Goal: Book appointment/travel/reservation

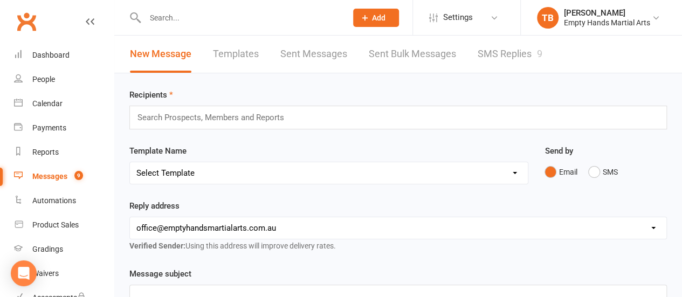
click at [497, 51] on link "SMS Replies 9" at bounding box center [510, 54] width 65 height 37
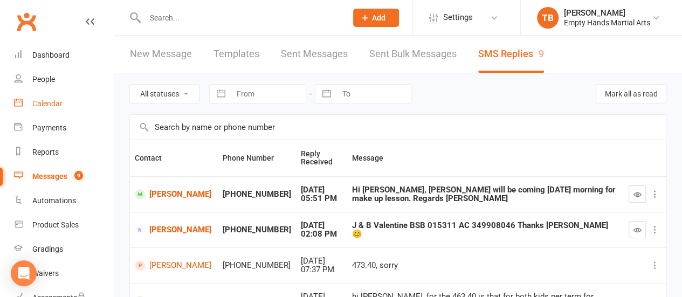
click at [38, 112] on link "Calendar" at bounding box center [64, 104] width 100 height 24
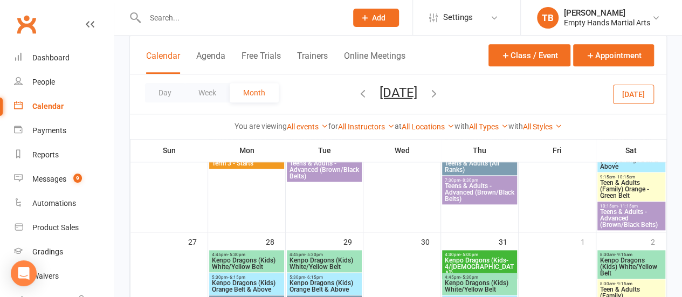
click at [440, 101] on button "button" at bounding box center [434, 94] width 12 height 19
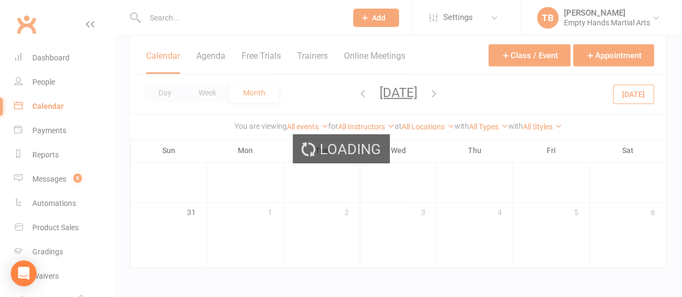
click at [441, 99] on div "Loading" at bounding box center [341, 148] width 682 height 297
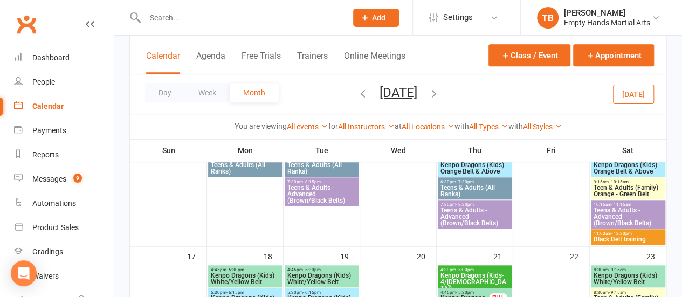
click at [440, 94] on icon "button" at bounding box center [434, 93] width 12 height 12
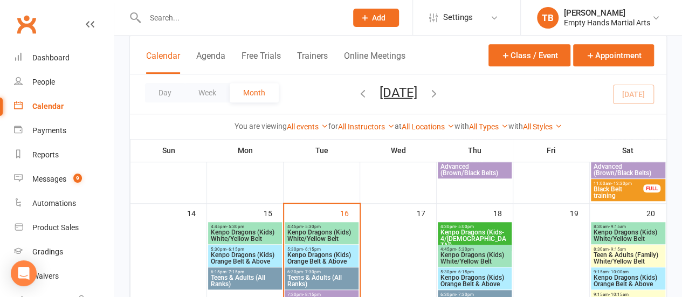
scroll to position [430, 0]
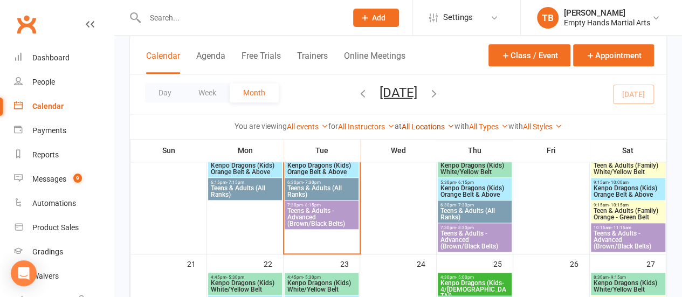
drag, startPoint x: 464, startPoint y: 88, endPoint x: 453, endPoint y: 125, distance: 38.6
click at [453, 125] on div "Calendar Agenda Free Trials Trainers Online Meetings Class / Event Appointment …" at bounding box center [397, 87] width 537 height 105
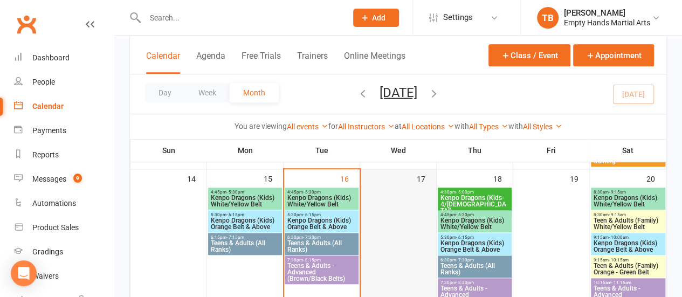
scroll to position [373, 0]
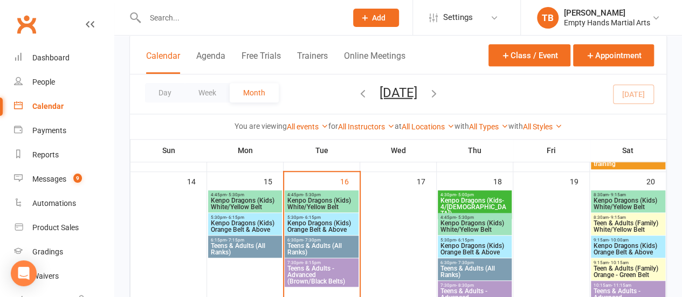
click at [316, 205] on span "Kenpo Dragons (Kids) White/Yellow Belt" at bounding box center [322, 203] width 70 height 13
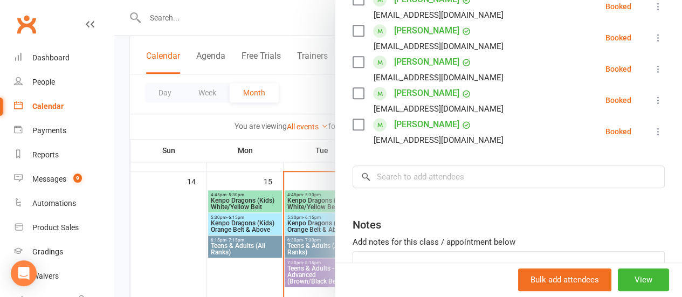
scroll to position [435, 0]
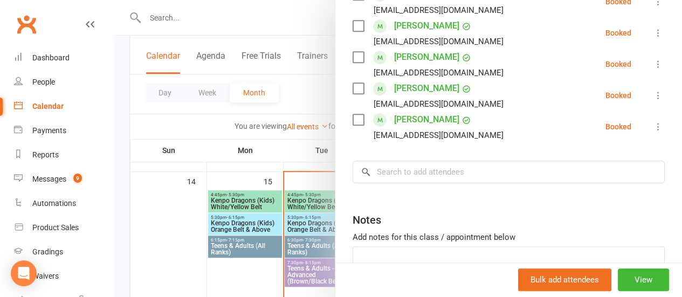
click at [404, 161] on input "search" at bounding box center [509, 172] width 312 height 23
click at [311, 104] on div at bounding box center [398, 148] width 568 height 297
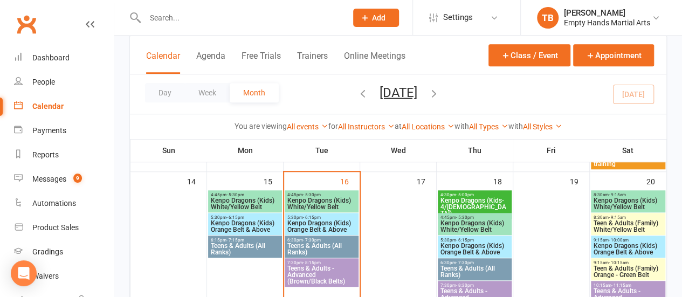
click at [477, 224] on span "Kenpo Dragons (Kids) White/Yellow Belt" at bounding box center [475, 226] width 70 height 13
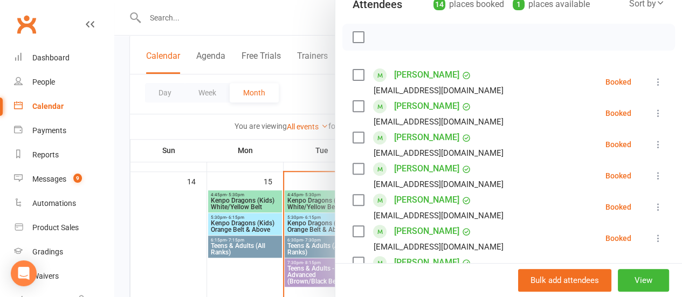
scroll to position [151, 0]
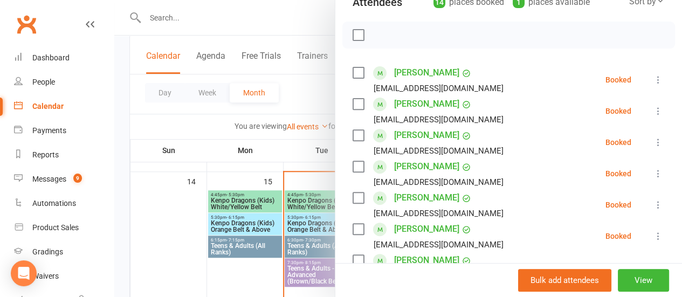
click at [221, 17] on div at bounding box center [398, 148] width 568 height 297
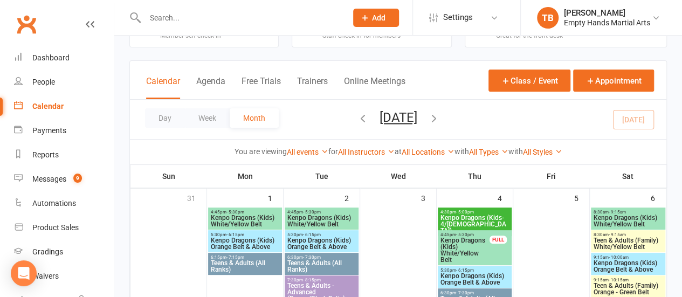
scroll to position [1, 0]
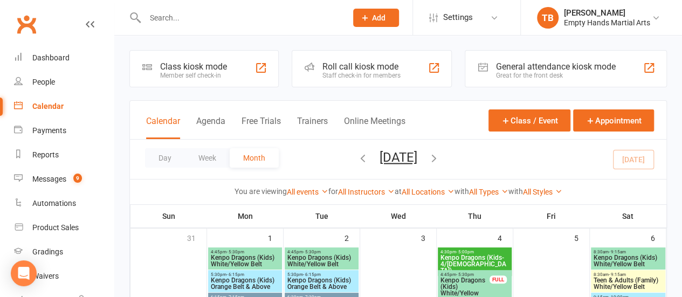
click at [357, 153] on icon "button" at bounding box center [363, 158] width 12 height 12
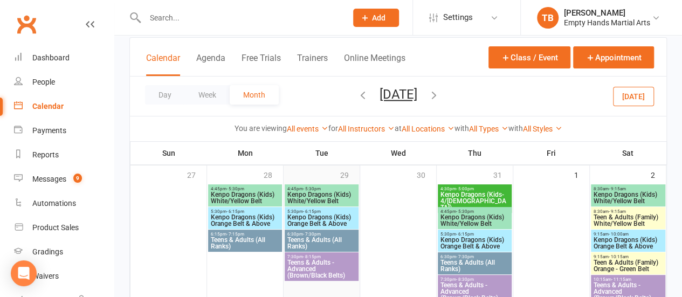
scroll to position [84, 0]
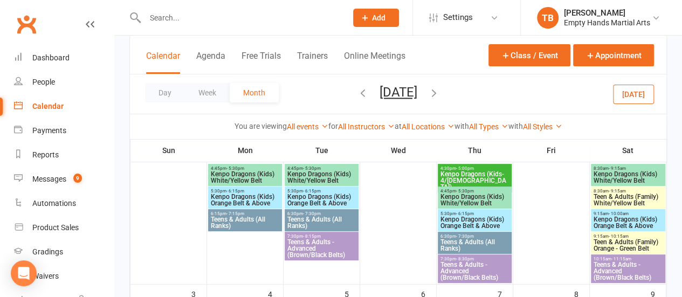
click at [327, 194] on span "Kenpo Dragons (Kids) Orange Belt & Above" at bounding box center [322, 200] width 70 height 13
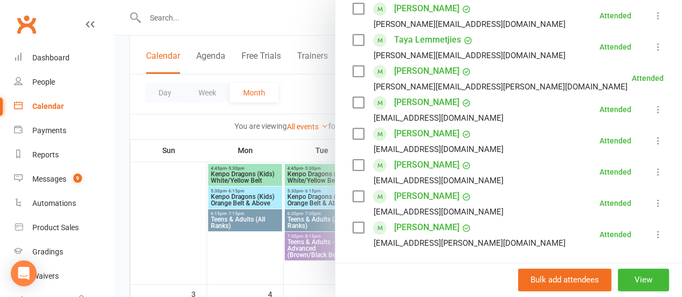
scroll to position [533, 0]
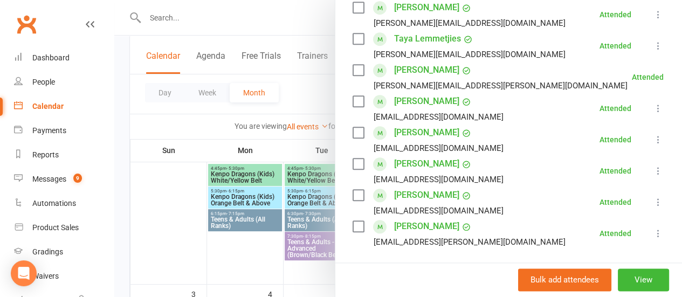
click at [181, 195] on div at bounding box center [398, 148] width 568 height 297
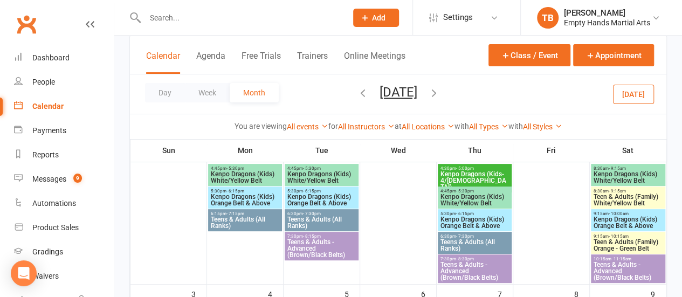
click at [487, 224] on span "Kenpo Dragons (Kids) Orange Belt & Above" at bounding box center [475, 222] width 70 height 13
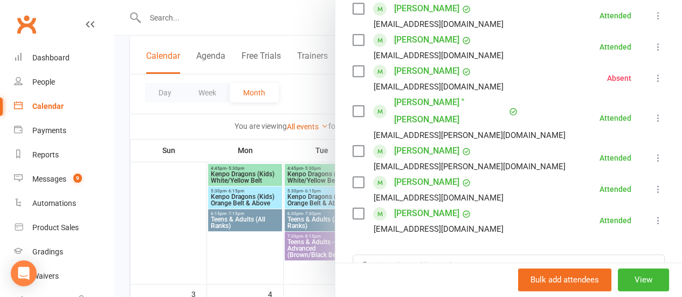
scroll to position [484, 0]
click at [223, 18] on div at bounding box center [398, 148] width 568 height 297
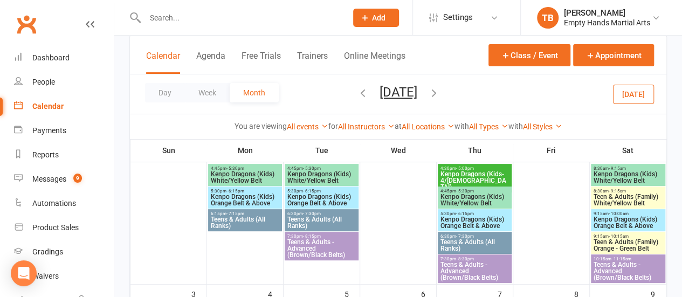
click at [220, 18] on input "text" at bounding box center [241, 17] width 198 height 15
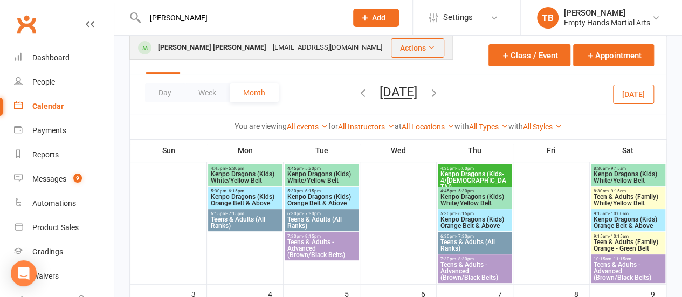
type input "zora"
click at [270, 47] on div "Kaur.simranjit1989@gmail.com" at bounding box center [328, 48] width 116 height 16
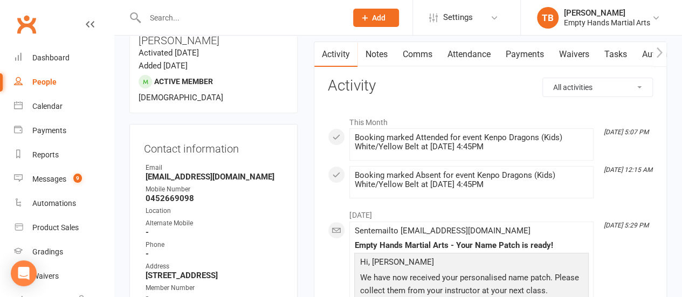
scroll to position [107, 0]
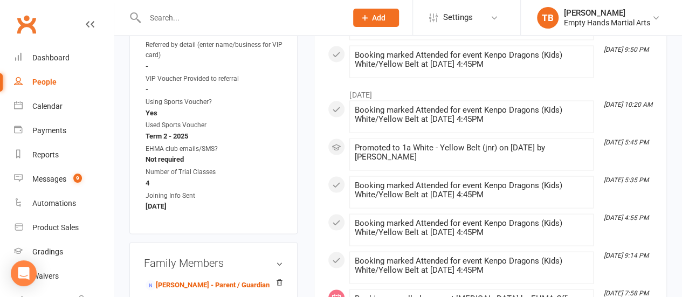
scroll to position [983, 0]
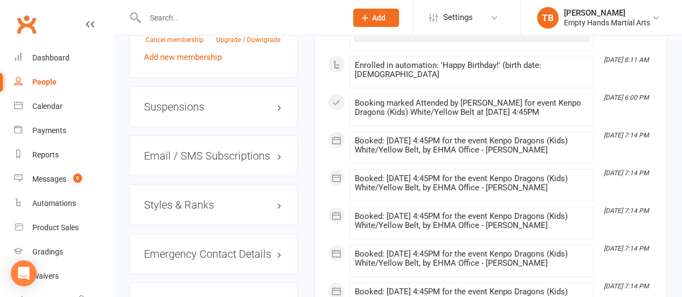
scroll to position [1411, 0]
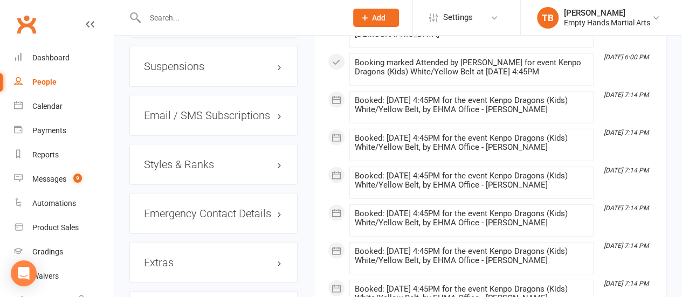
click at [188, 158] on h3 "Styles & Ranks" at bounding box center [213, 164] width 139 height 12
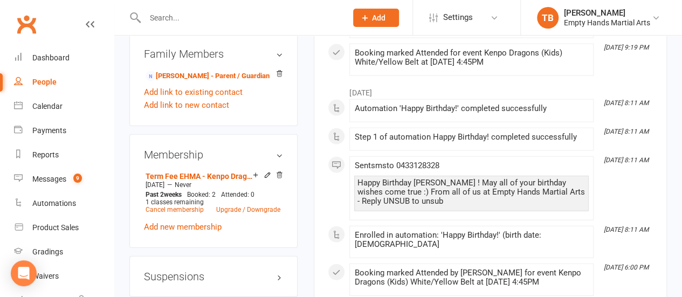
scroll to position [1201, 0]
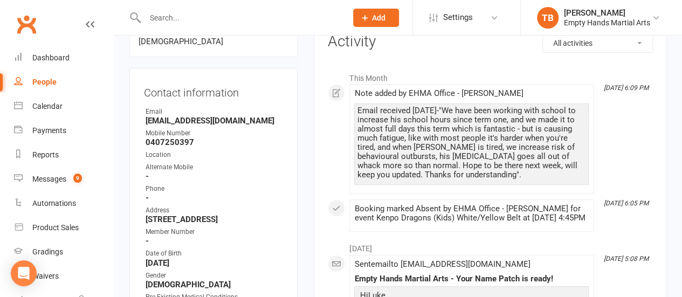
scroll to position [148, 0]
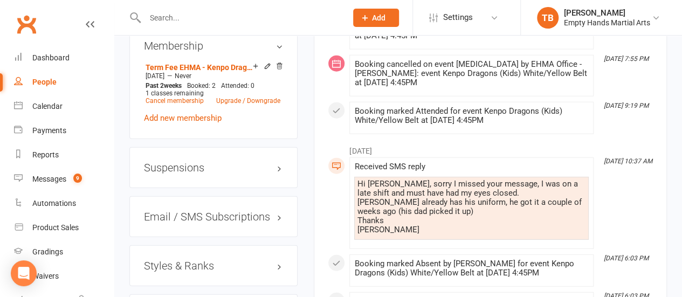
scroll to position [1288, 0]
click at [205, 259] on h3 "Styles & Ranks" at bounding box center [213, 265] width 139 height 12
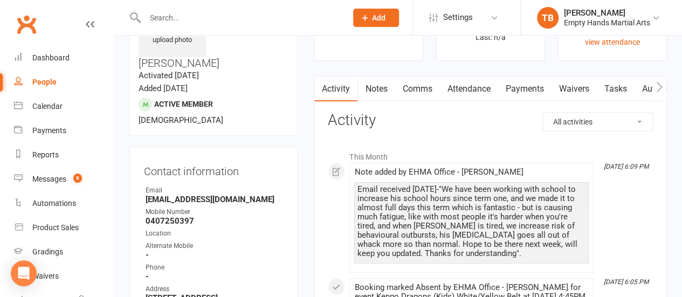
scroll to position [68, 0]
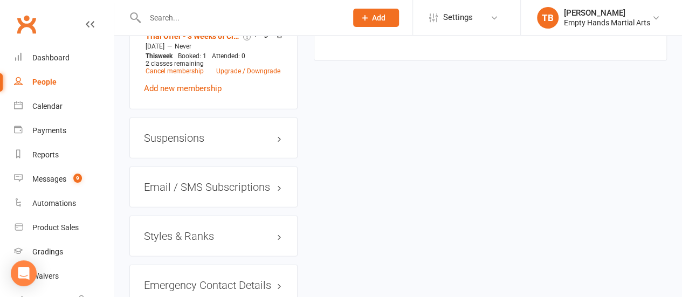
scroll to position [1389, 0]
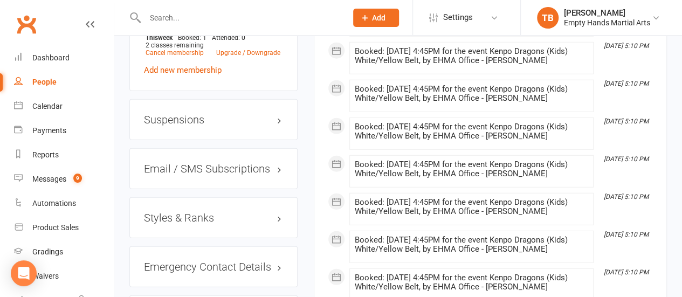
click at [191, 212] on h3 "Styles & Ranks" at bounding box center [213, 218] width 139 height 12
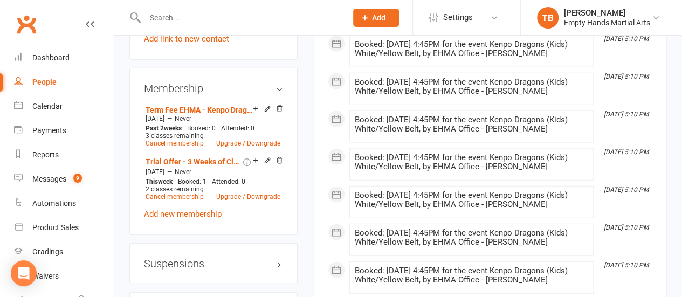
scroll to position [1246, 0]
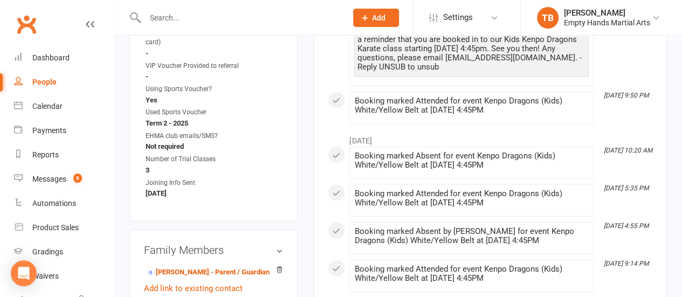
scroll to position [984, 0]
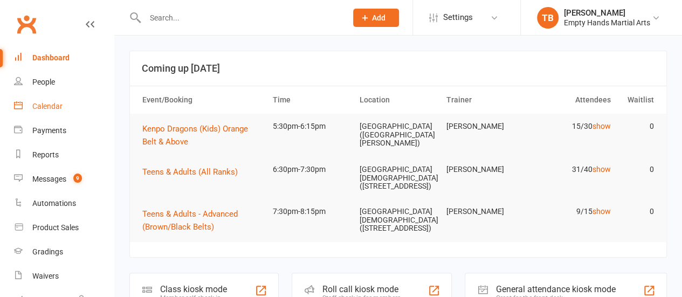
click at [57, 112] on link "Calendar" at bounding box center [64, 106] width 100 height 24
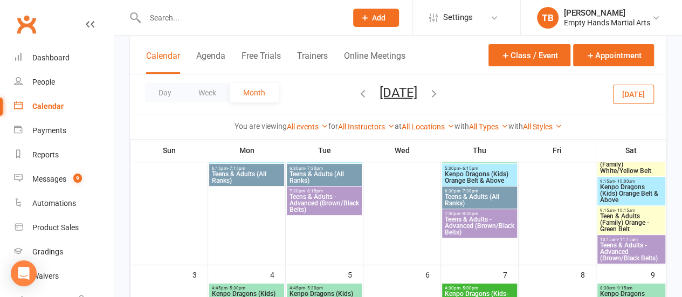
scroll to position [127, 0]
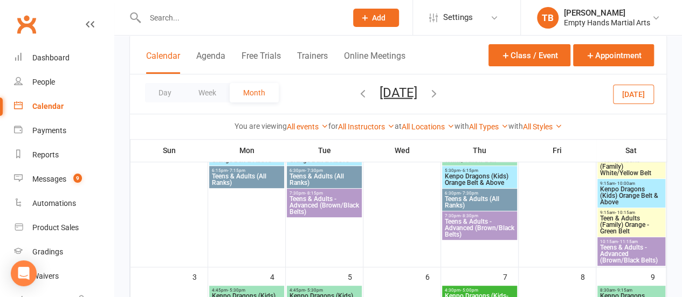
click at [440, 93] on icon "button" at bounding box center [434, 93] width 12 height 12
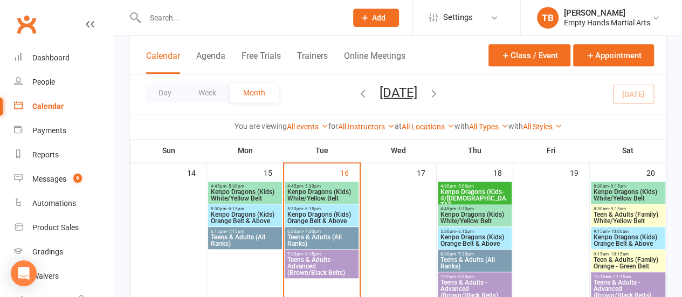
scroll to position [382, 0]
click at [339, 218] on span "Kenpo Dragons (Kids) Orange Belt & Above" at bounding box center [322, 217] width 70 height 13
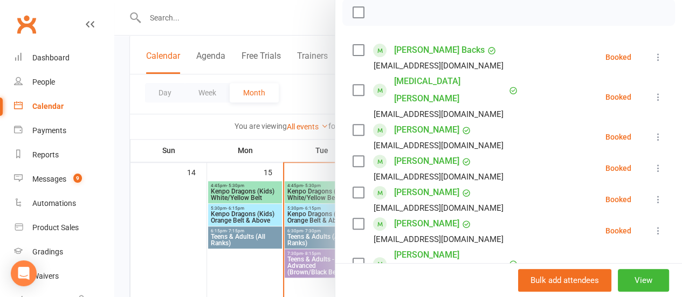
scroll to position [175, 0]
click at [353, 7] on label at bounding box center [358, 11] width 11 height 11
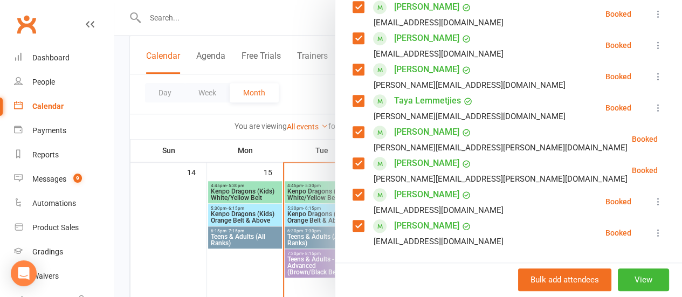
scroll to position [539, 0]
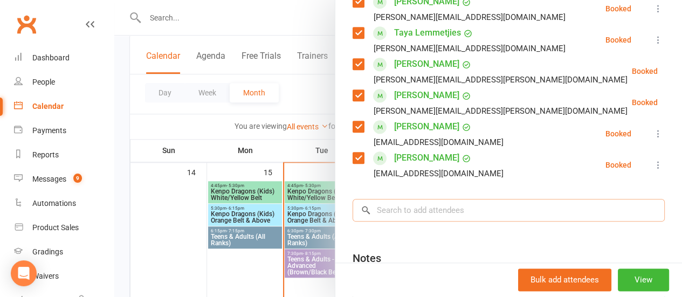
click at [465, 199] on input "search" at bounding box center [509, 210] width 312 height 23
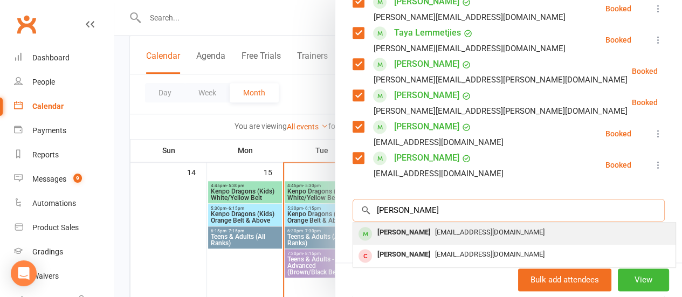
type input "[PERSON_NAME]"
click at [455, 228] on span "[EMAIL_ADDRESS][DOMAIN_NAME]" at bounding box center [489, 232] width 109 height 8
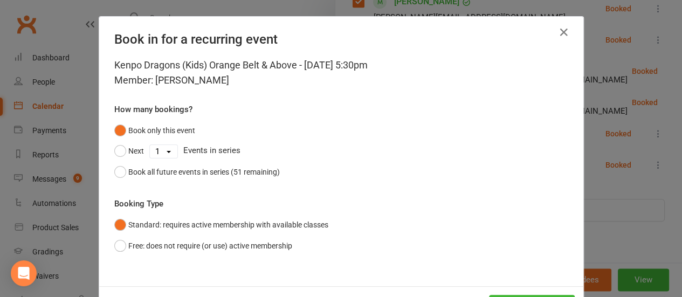
scroll to position [44, 0]
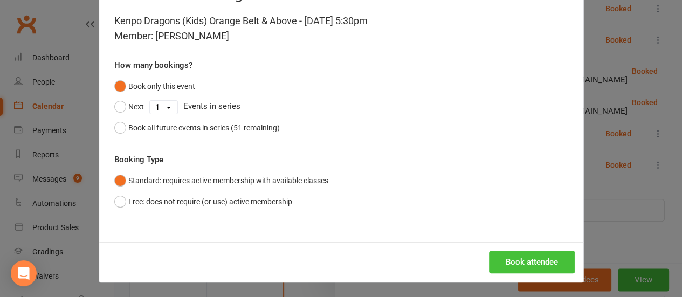
click at [515, 268] on button "Book attendee" at bounding box center [532, 262] width 86 height 23
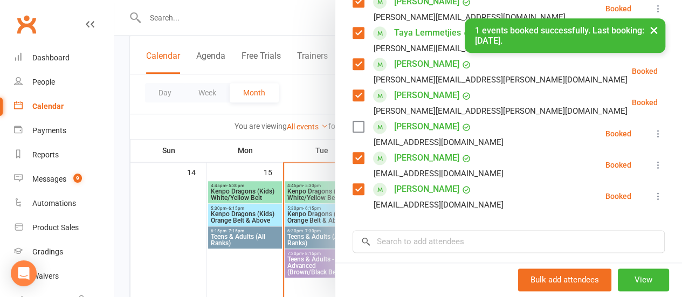
click at [353, 121] on label at bounding box center [358, 126] width 11 height 11
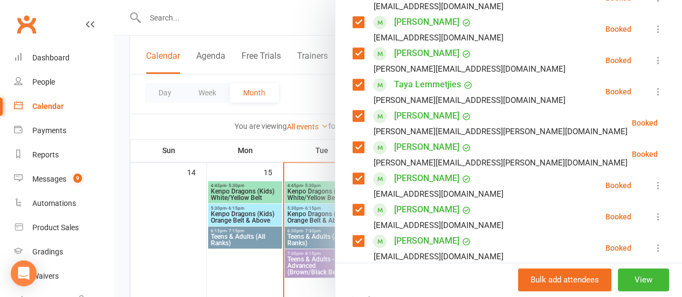
scroll to position [500, 0]
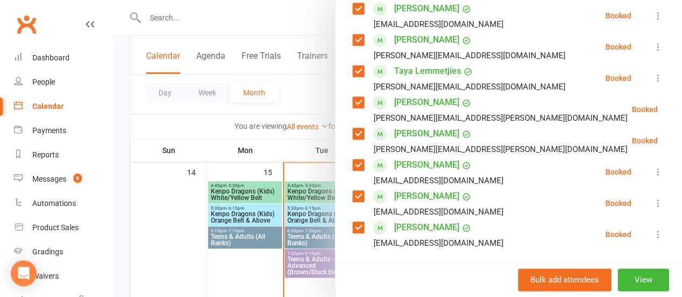
click at [451, 268] on input "search" at bounding box center [509, 279] width 312 height 23
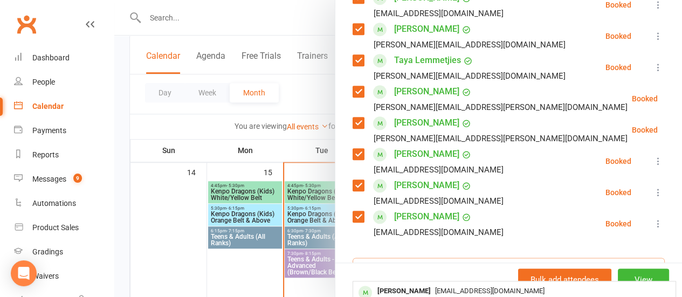
scroll to position [511, 0]
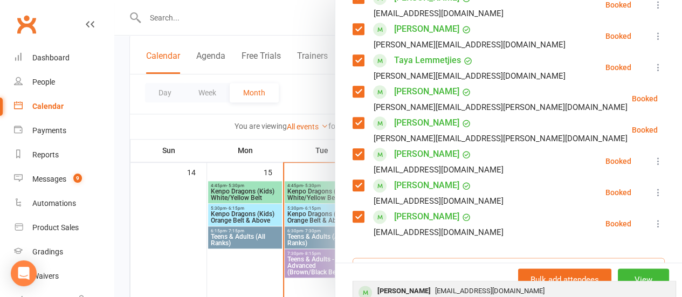
type input "[PERSON_NAME]"
click at [447, 287] on span "[EMAIL_ADDRESS][DOMAIN_NAME]" at bounding box center [489, 291] width 109 height 8
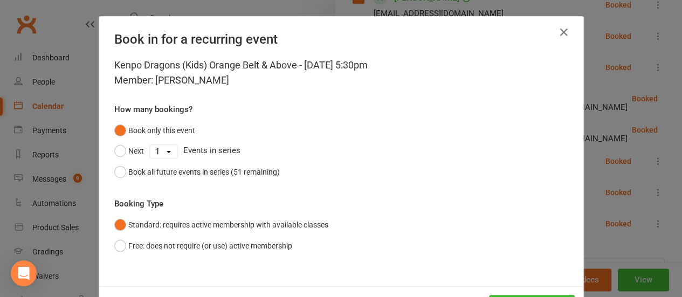
scroll to position [44, 0]
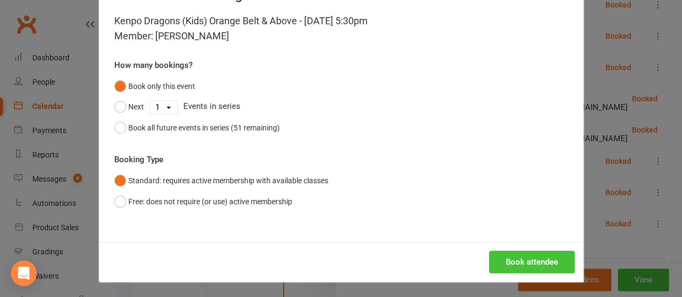
click at [518, 263] on button "Book attendee" at bounding box center [532, 262] width 86 height 23
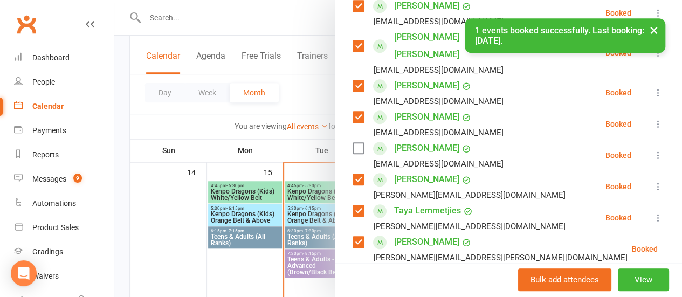
scroll to position [392, 0]
click at [353, 142] on label at bounding box center [358, 147] width 11 height 11
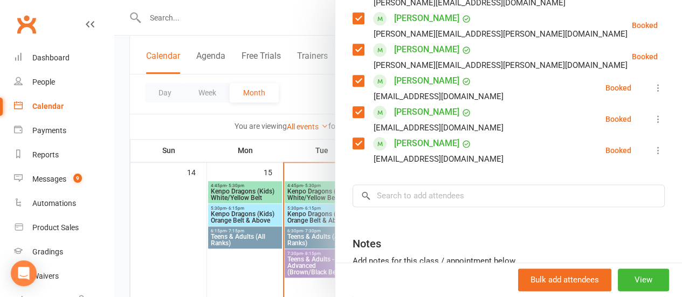
scroll to position [622, 0]
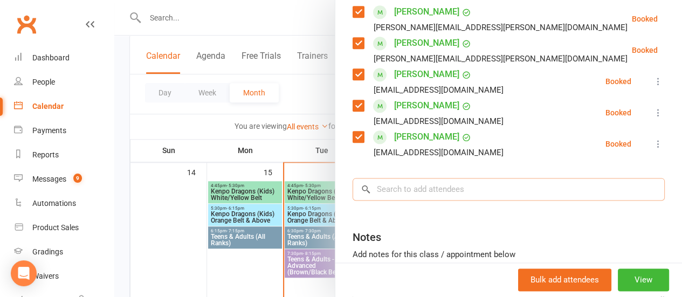
click at [490, 178] on input "search" at bounding box center [509, 189] width 312 height 23
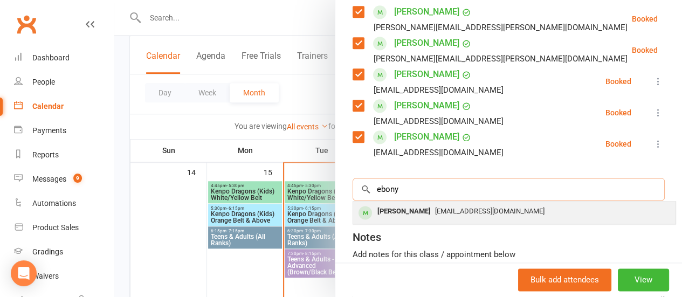
type input "ebony"
click at [460, 204] on div "[EMAIL_ADDRESS][DOMAIN_NAME]" at bounding box center [514, 212] width 314 height 16
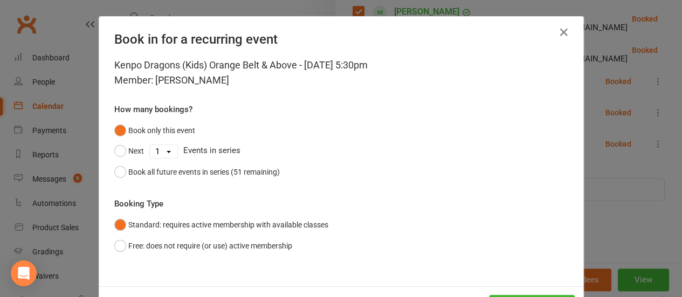
scroll to position [44, 0]
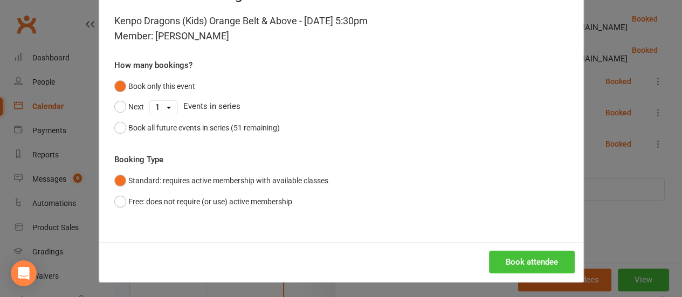
click at [529, 259] on button "Book attendee" at bounding box center [532, 262] width 86 height 23
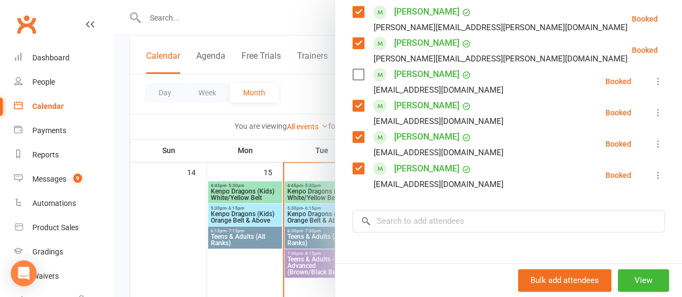
click at [353, 69] on label at bounding box center [358, 74] width 11 height 11
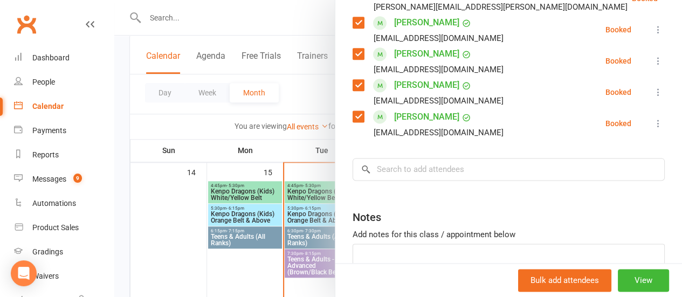
scroll to position [674, 0]
click at [492, 158] on input "search" at bounding box center [509, 169] width 312 height 23
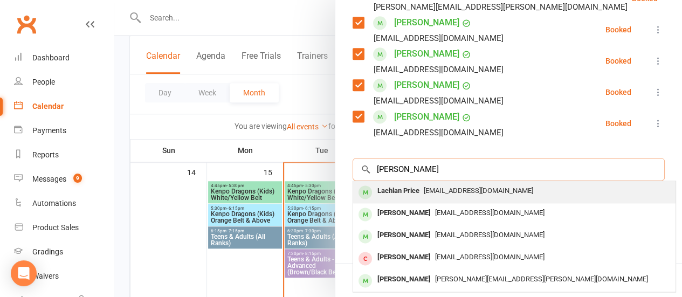
type input "[PERSON_NAME]"
click at [485, 183] on div "[EMAIL_ADDRESS][DOMAIN_NAME]" at bounding box center [514, 191] width 314 height 16
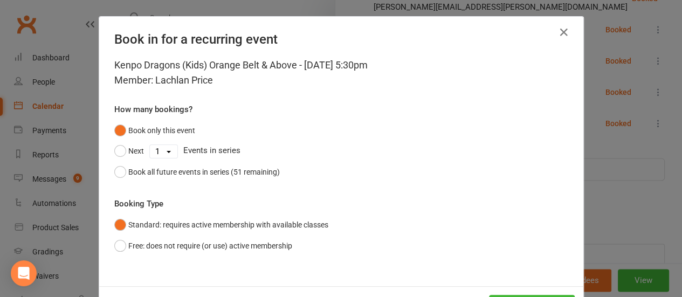
scroll to position [44, 0]
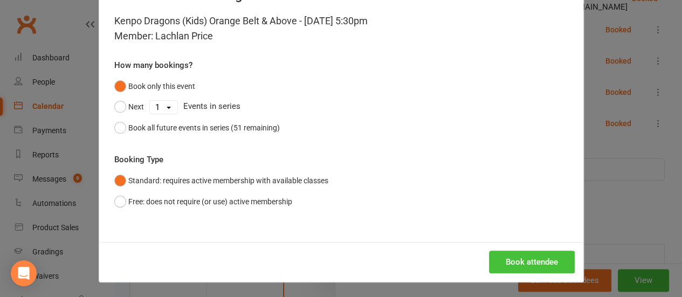
click at [535, 259] on button "Book attendee" at bounding box center [532, 262] width 86 height 23
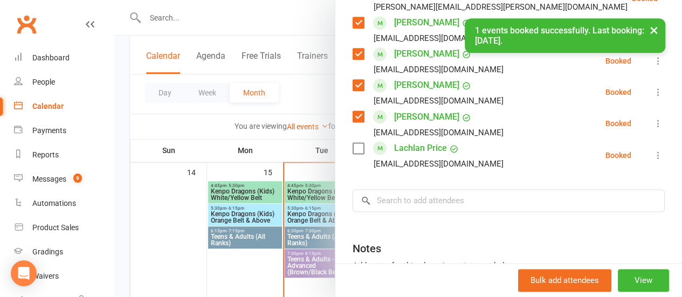
click at [353, 143] on label at bounding box center [358, 148] width 11 height 11
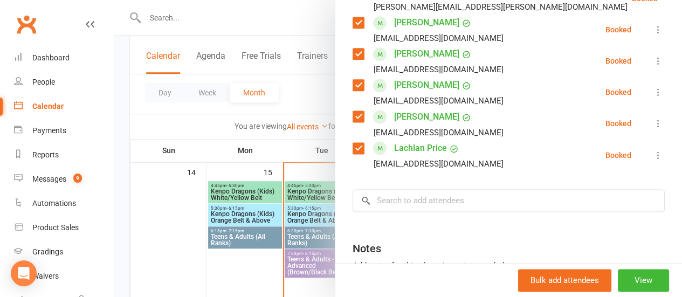
click at [480, 189] on input "search" at bounding box center [509, 200] width 312 height 23
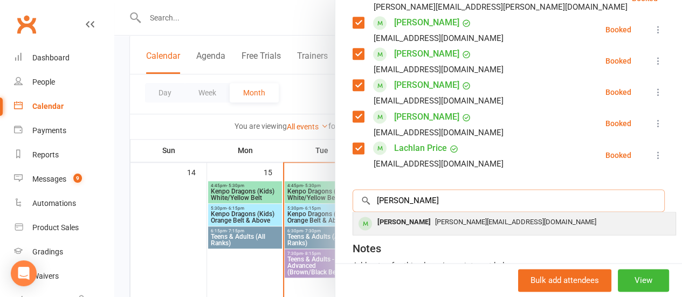
type input "[PERSON_NAME]"
click at [446, 218] on span "[PERSON_NAME][EMAIL_ADDRESS][DOMAIN_NAME]" at bounding box center [515, 222] width 161 height 8
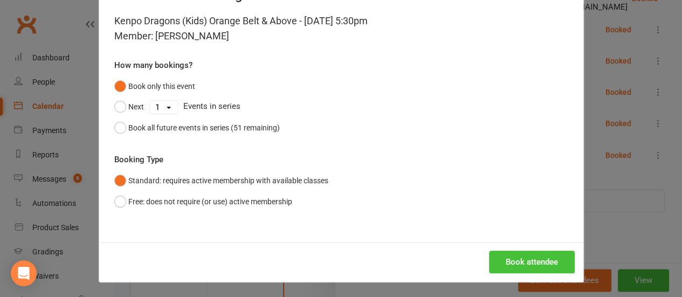
click at [516, 263] on button "Book attendee" at bounding box center [532, 262] width 86 height 23
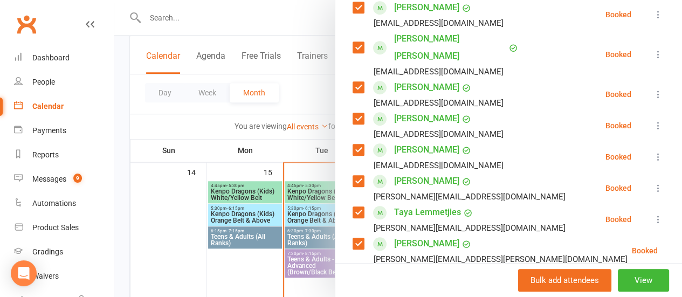
scroll to position [422, 0]
drag, startPoint x: 516, startPoint y: 263, endPoint x: 557, endPoint y: 293, distance: 50.9
click at [557, 293] on div "Kenpo Dragons (Kids) Orange Belt & Above Class kiosk mode Roll call 5:30 PM - 6…" at bounding box center [508, 148] width 347 height 297
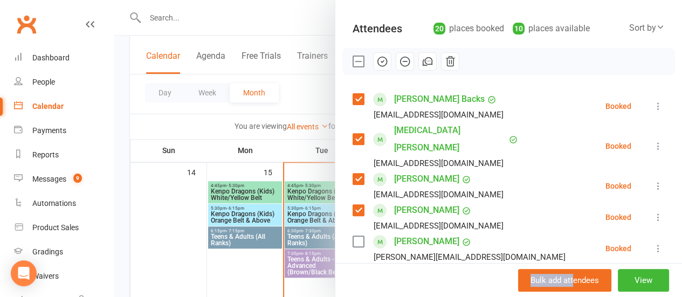
scroll to position [207, 0]
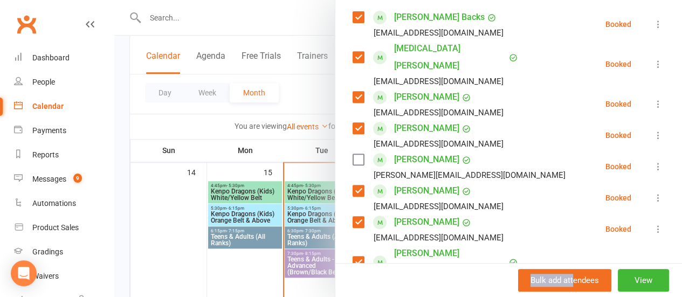
click at [353, 154] on label at bounding box center [358, 159] width 11 height 11
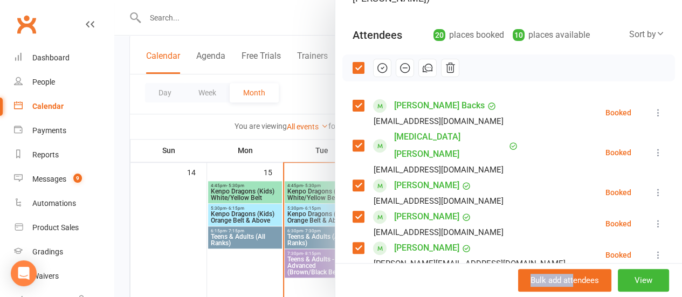
scroll to position [118, 0]
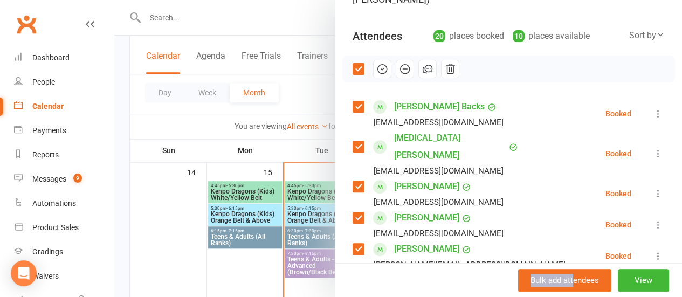
click at [378, 65] on icon "button" at bounding box center [382, 69] width 9 height 9
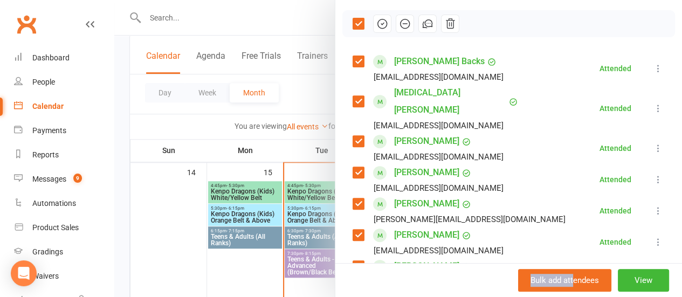
scroll to position [166, 0]
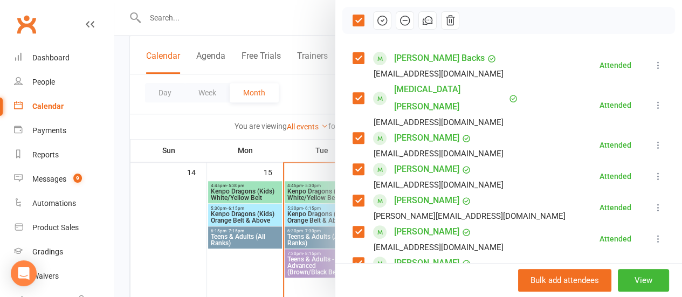
click at [283, 29] on div at bounding box center [398, 148] width 568 height 297
